Goal: Task Accomplishment & Management: Use online tool/utility

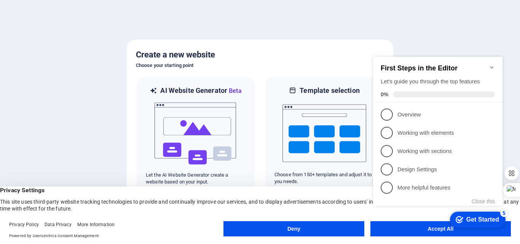
click at [493, 66] on icon "Minimize checklist" at bounding box center [491, 67] width 3 height 2
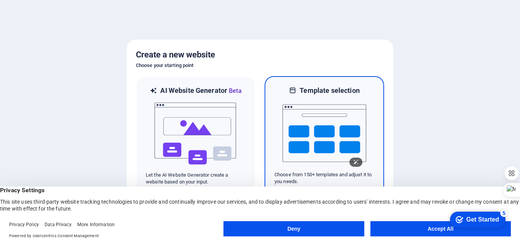
click at [334, 127] on img at bounding box center [324, 133] width 84 height 76
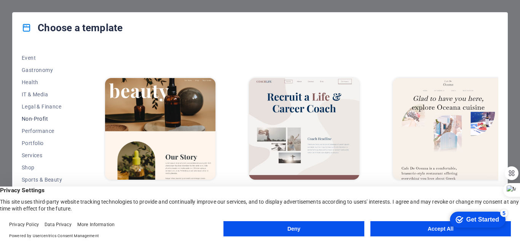
scroll to position [67, 0]
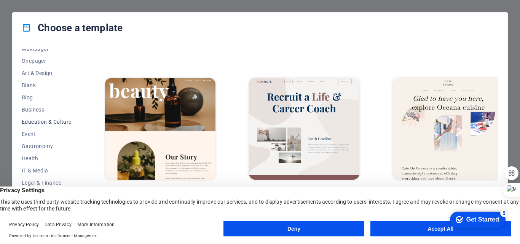
click at [48, 122] on span "Education & Culture" at bounding box center [47, 122] width 50 height 6
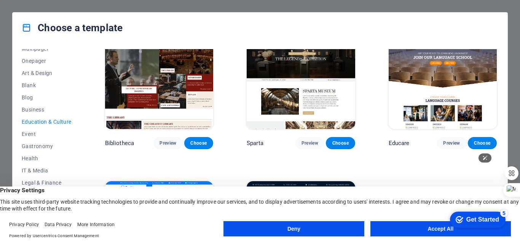
scroll to position [211, 0]
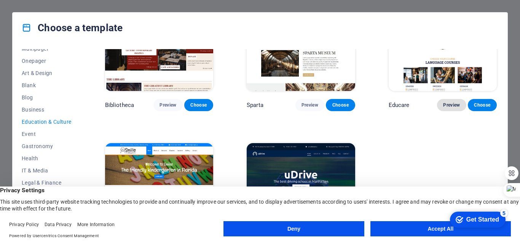
click at [446, 105] on span "Preview" at bounding box center [451, 105] width 17 height 6
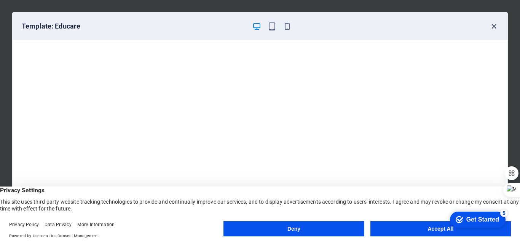
click at [493, 26] on icon "button" at bounding box center [493, 26] width 9 height 9
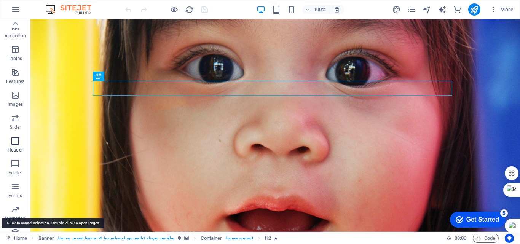
scroll to position [153, 0]
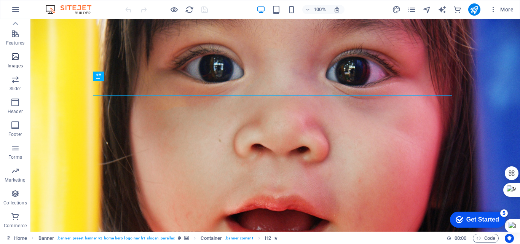
click at [14, 69] on p "Images" at bounding box center [16, 66] width 16 height 6
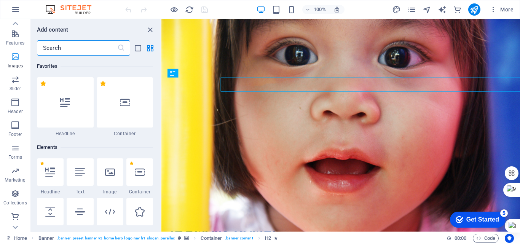
scroll to position [115, 0]
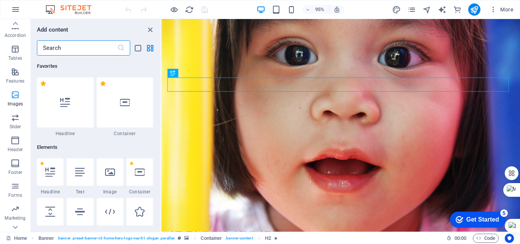
click at [14, 99] on icon "button" at bounding box center [15, 94] width 9 height 9
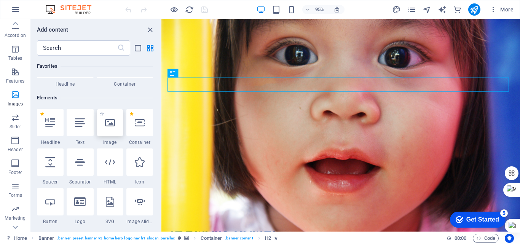
click at [111, 126] on icon at bounding box center [110, 123] width 10 height 10
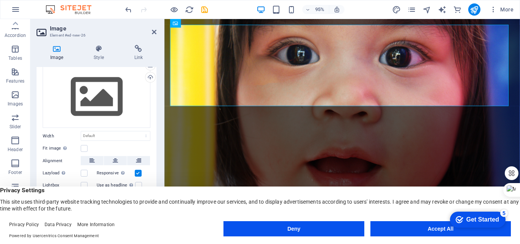
scroll to position [0, 0]
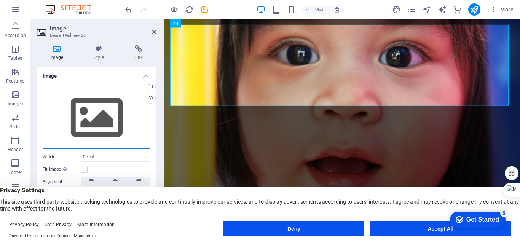
click at [75, 111] on div "Drag files here, click to choose files or select files from Files or our free s…" at bounding box center [97, 118] width 108 height 62
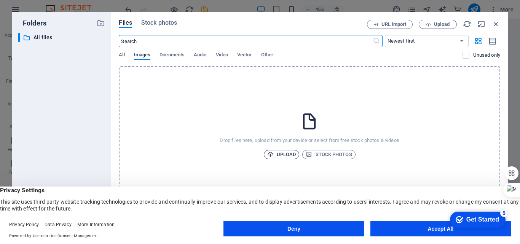
click at [282, 154] on span "Upload" at bounding box center [281, 154] width 29 height 9
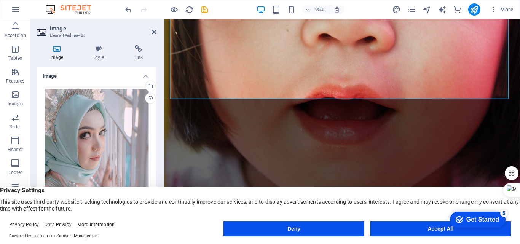
click at [53, 55] on h4 "Image" at bounding box center [58, 53] width 43 height 16
click at [55, 53] on h4 "Image" at bounding box center [58, 53] width 43 height 16
click at [144, 78] on h4 "Image" at bounding box center [97, 74] width 120 height 14
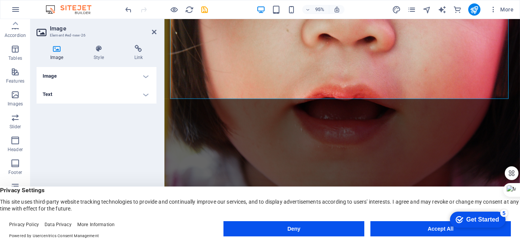
click at [49, 75] on h4 "Image" at bounding box center [97, 76] width 120 height 18
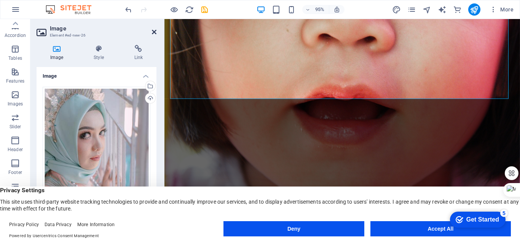
click at [154, 32] on icon at bounding box center [154, 32] width 5 height 6
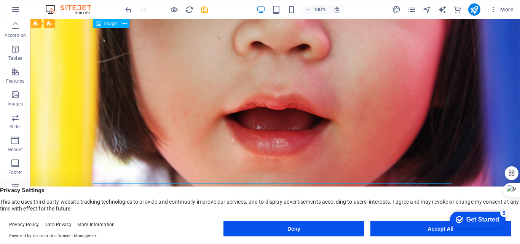
scroll to position [381, 0]
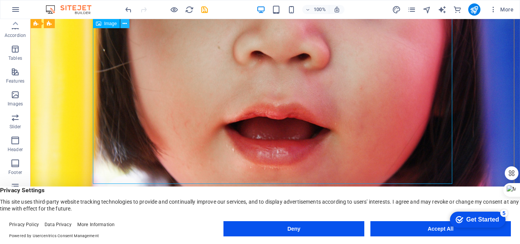
click at [127, 23] on icon at bounding box center [125, 24] width 4 height 8
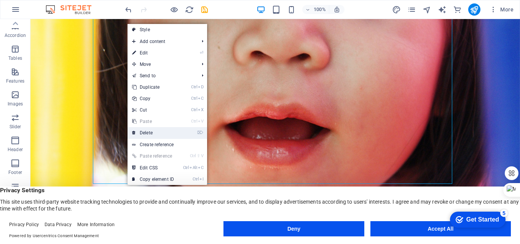
click at [146, 132] on link "⌦ Delete" at bounding box center [152, 132] width 51 height 11
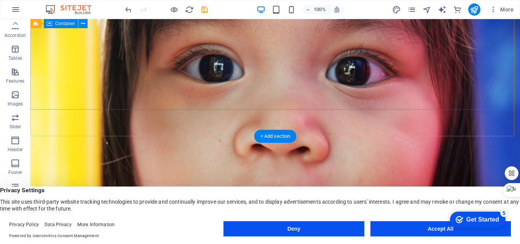
scroll to position [0, 0]
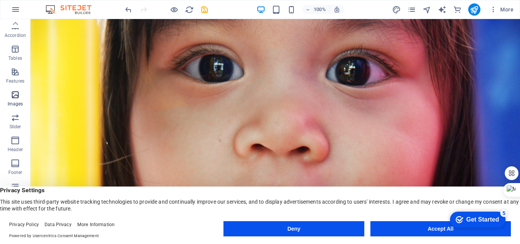
click at [13, 100] on span "Images" at bounding box center [15, 99] width 30 height 18
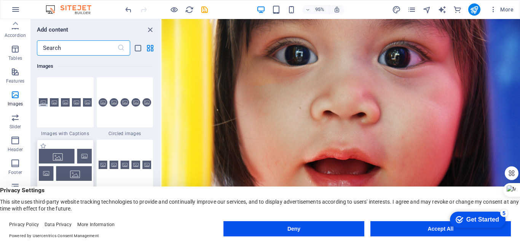
scroll to position [3896, 0]
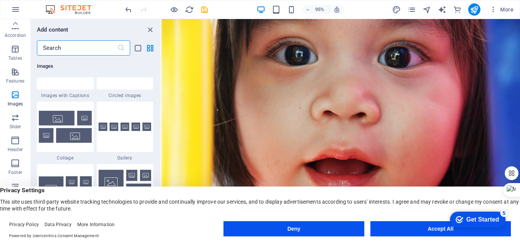
click at [49, 68] on h6 "Images" at bounding box center [95, 66] width 116 height 9
click at [58, 121] on img at bounding box center [65, 127] width 53 height 32
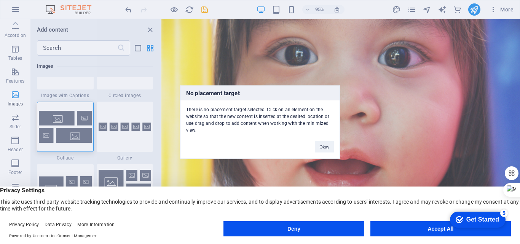
click at [357, 132] on div "No placement target There is no placement target selected. Click on an element …" at bounding box center [260, 122] width 520 height 244
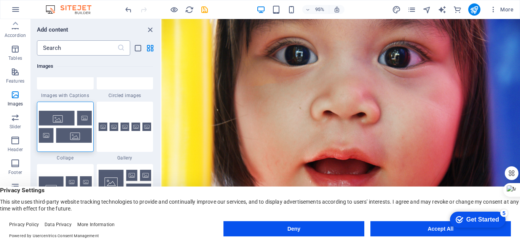
click at [122, 49] on icon at bounding box center [121, 48] width 8 height 8
click at [49, 66] on h6 "Images" at bounding box center [95, 66] width 116 height 9
click at [49, 67] on h6 "Images" at bounding box center [95, 66] width 116 height 9
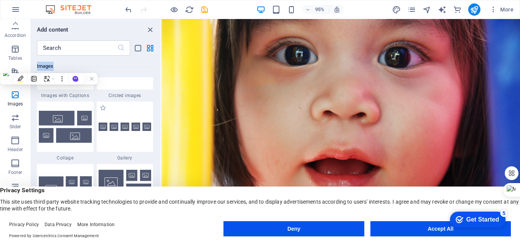
click at [121, 158] on span "Gallery" at bounding box center [125, 158] width 57 height 6
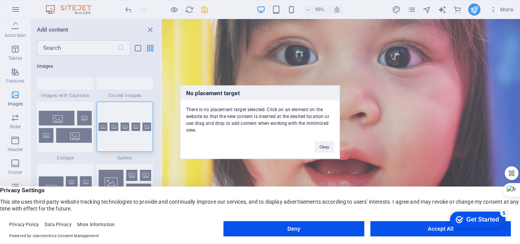
click at [370, 136] on div "No placement target There is no placement target selected. Click on an element …" at bounding box center [260, 122] width 520 height 244
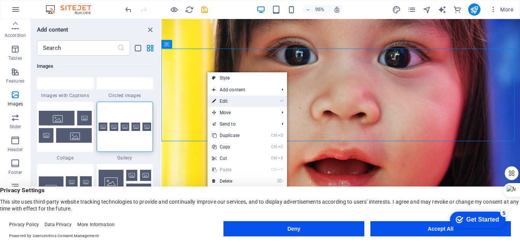
click at [230, 100] on link "⏎ Edit" at bounding box center [232, 101] width 51 height 11
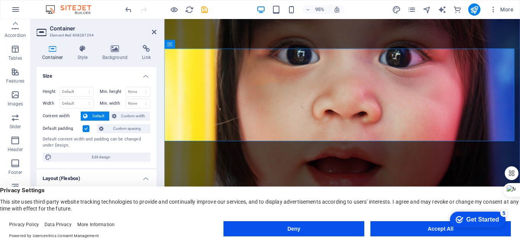
click at [146, 75] on h4 "Size" at bounding box center [97, 74] width 120 height 14
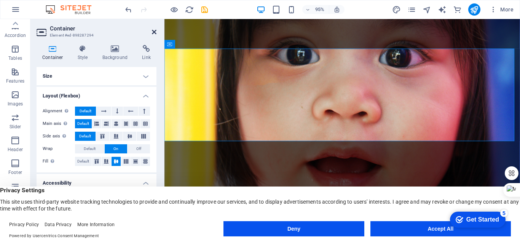
click at [154, 30] on icon at bounding box center [154, 32] width 5 height 6
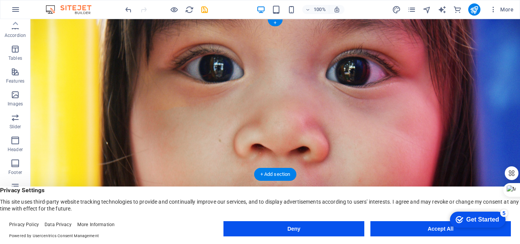
scroll to position [0, 0]
click at [12, 97] on icon "button" at bounding box center [15, 94] width 9 height 9
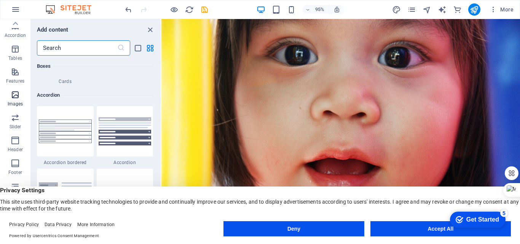
scroll to position [3858, 0]
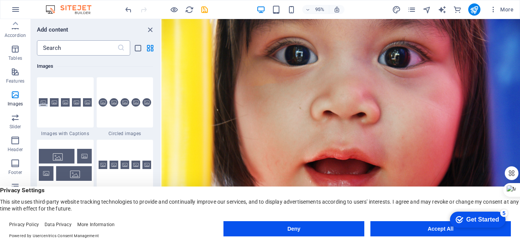
click at [118, 49] on icon at bounding box center [121, 48] width 8 height 8
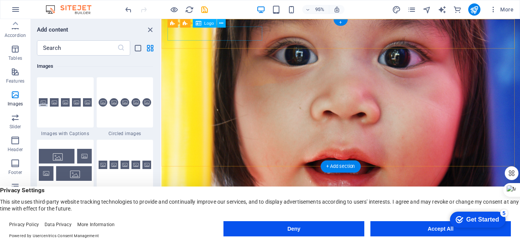
click at [234, 232] on div "[DOMAIN_NAME]" at bounding box center [349, 239] width 359 height 15
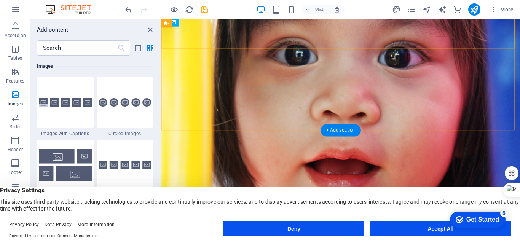
scroll to position [0, 0]
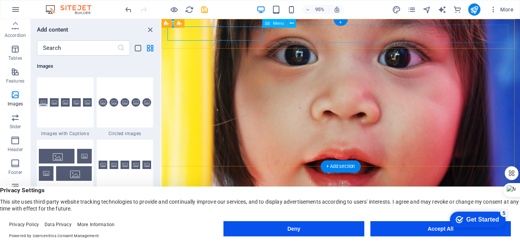
click at [181, 232] on div "[DOMAIN_NAME]" at bounding box center [349, 239] width 359 height 15
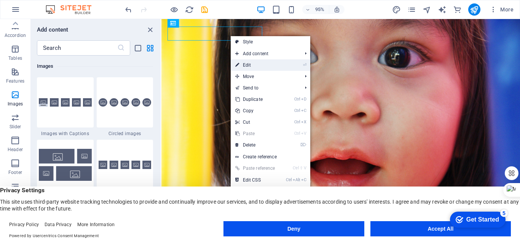
click at [242, 65] on link "⏎ Edit" at bounding box center [256, 64] width 51 height 11
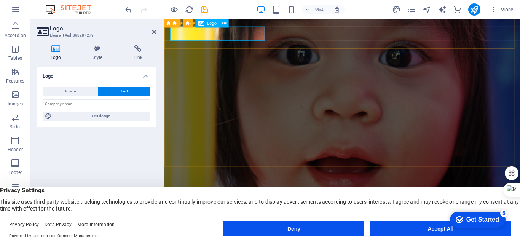
click at [216, 232] on div "[DOMAIN_NAME]" at bounding box center [351, 239] width 359 height 15
click at [174, 232] on div "[DOMAIN_NAME]" at bounding box center [351, 239] width 359 height 15
click at [229, 232] on div "[DOMAIN_NAME]" at bounding box center [351, 239] width 359 height 15
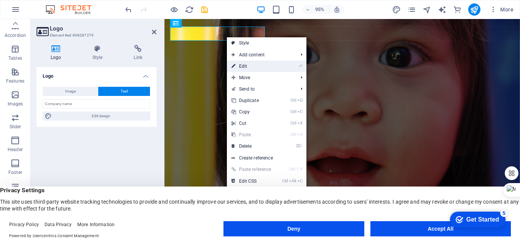
click at [238, 65] on link "⏎ Edit" at bounding box center [252, 66] width 51 height 11
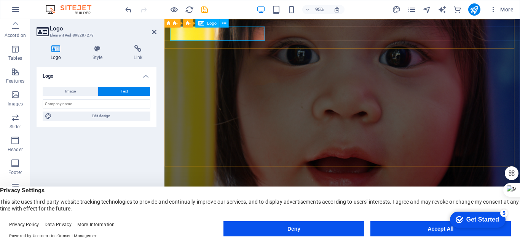
click at [240, 232] on div "[DOMAIN_NAME]" at bounding box center [351, 239] width 359 height 15
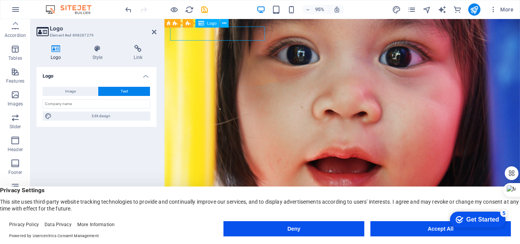
drag, startPoint x: 241, startPoint y: 35, endPoint x: 179, endPoint y: 35, distance: 62.4
click at [179, 232] on div "[DOMAIN_NAME]" at bounding box center [351, 239] width 359 height 15
click at [223, 232] on div "[DOMAIN_NAME]" at bounding box center [351, 239] width 359 height 15
click at [188, 232] on div "[DOMAIN_NAME]" at bounding box center [351, 239] width 359 height 15
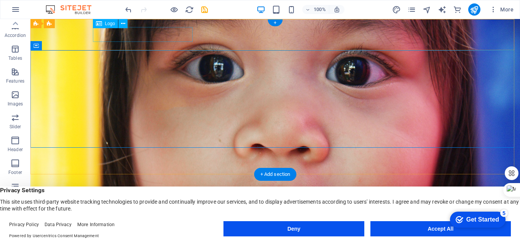
click at [128, 224] on div "[DOMAIN_NAME]" at bounding box center [275, 231] width 359 height 15
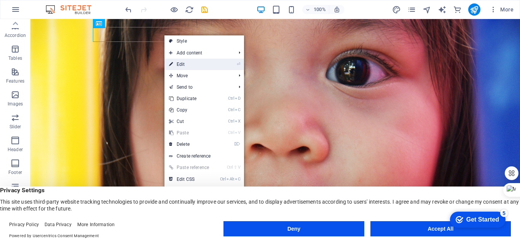
click at [177, 63] on link "⏎ Edit" at bounding box center [189, 64] width 51 height 11
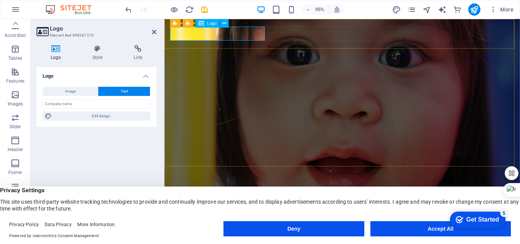
click at [251, 232] on div "[DOMAIN_NAME]" at bounding box center [351, 239] width 359 height 15
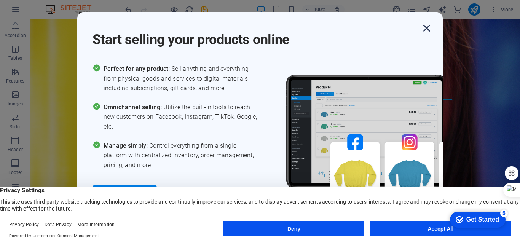
click at [424, 28] on icon "button" at bounding box center [427, 28] width 14 height 14
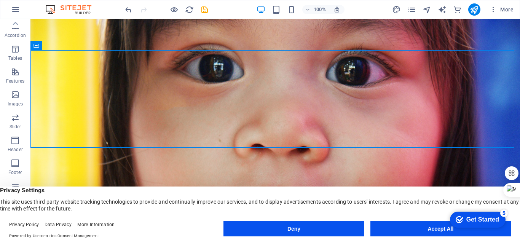
scroll to position [38, 0]
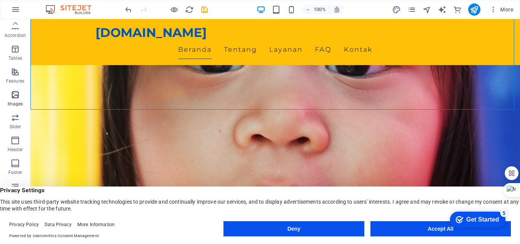
click at [14, 99] on icon "button" at bounding box center [15, 94] width 9 height 9
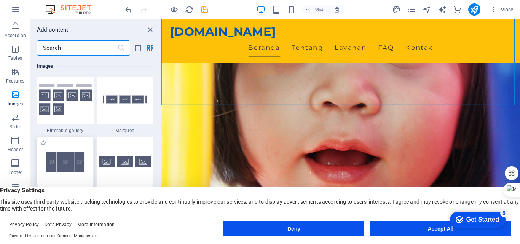
scroll to position [3973, 0]
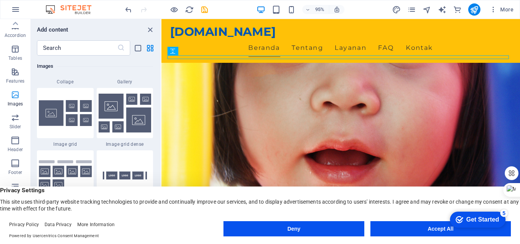
click at [19, 96] on icon "button" at bounding box center [15, 94] width 9 height 9
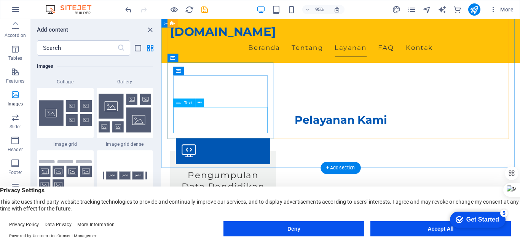
scroll to position [506, 0]
